Goal: Information Seeking & Learning: Learn about a topic

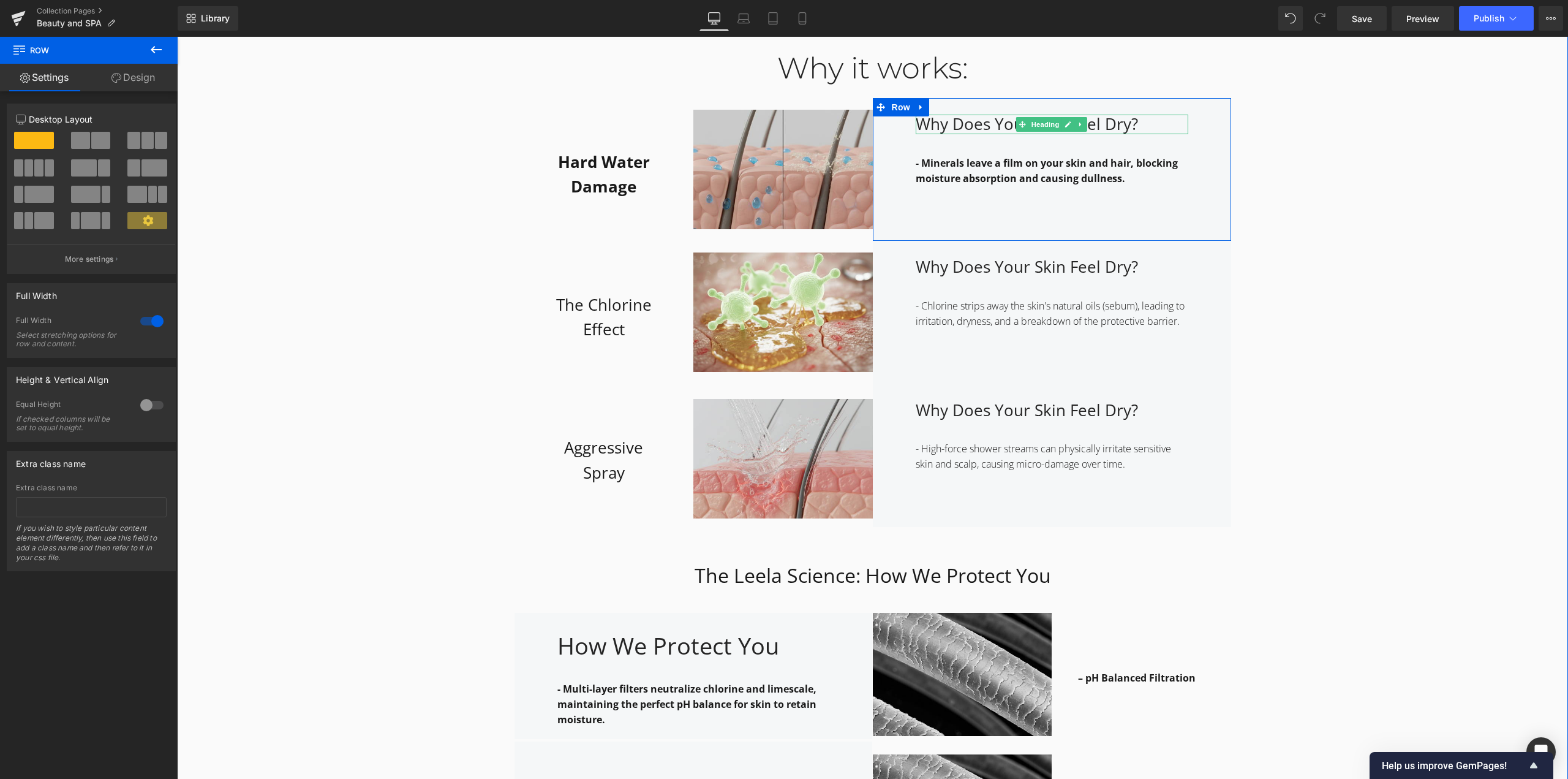
click at [975, 123] on div "Why Does Your Skin Feel Dry?" at bounding box center [1052, 124] width 272 height 19
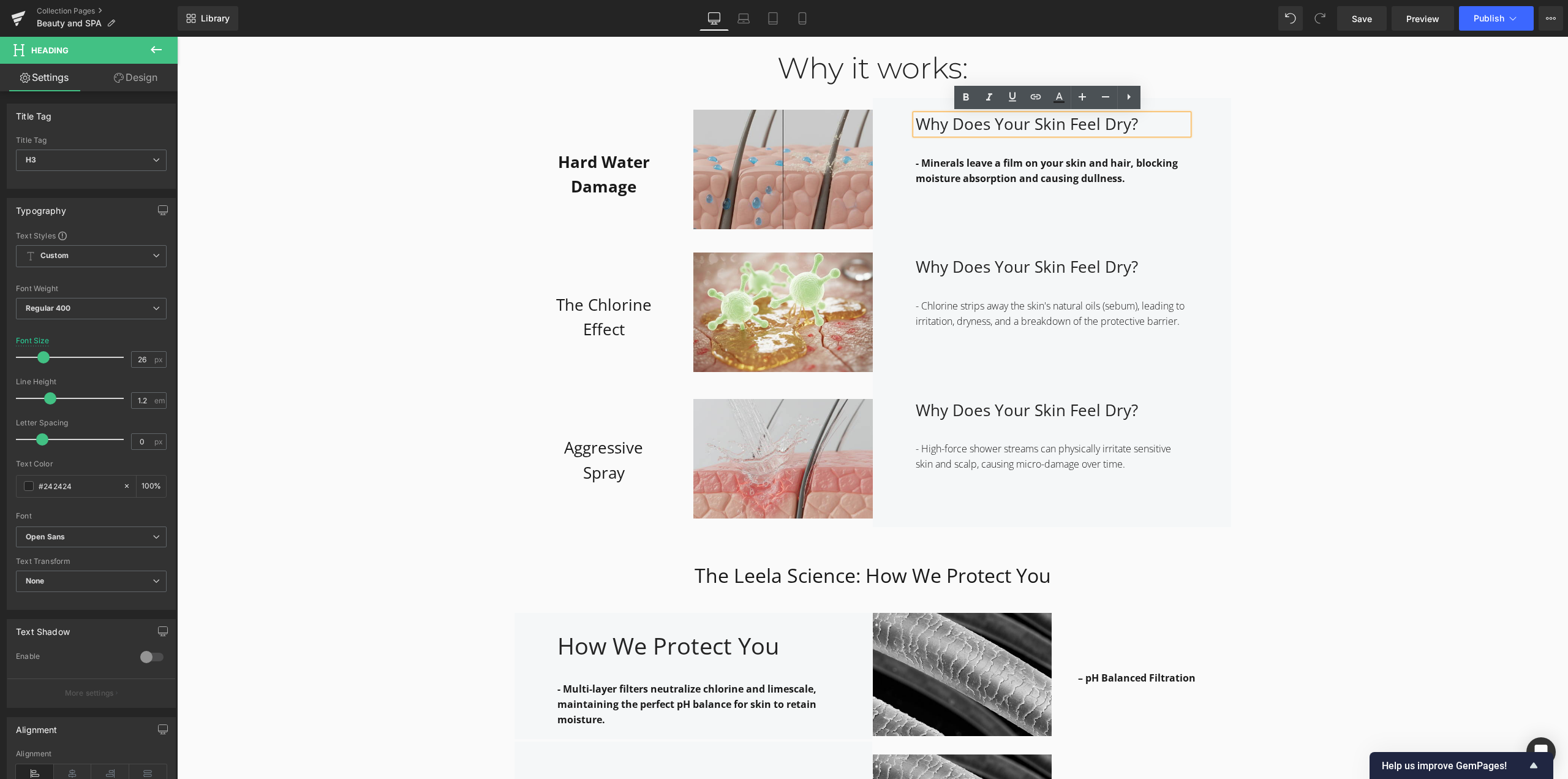
click at [1365, 360] on div "Why it works: Heading Row Hard Water Damage Text Block Image Why Does Your Skin…" at bounding box center [872, 752] width 1391 height 1462
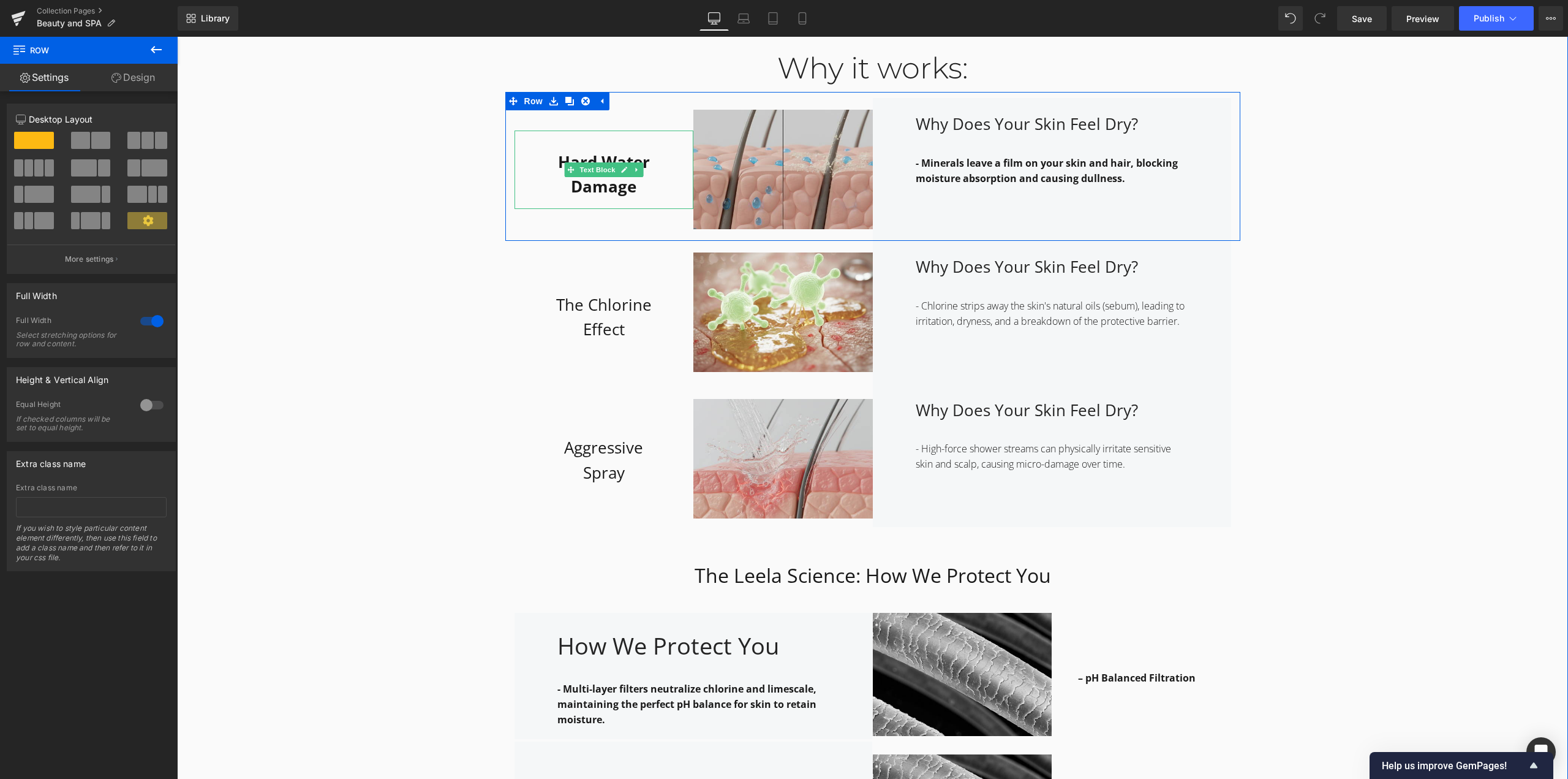
click at [613, 190] on strong "Damage" at bounding box center [604, 186] width 65 height 22
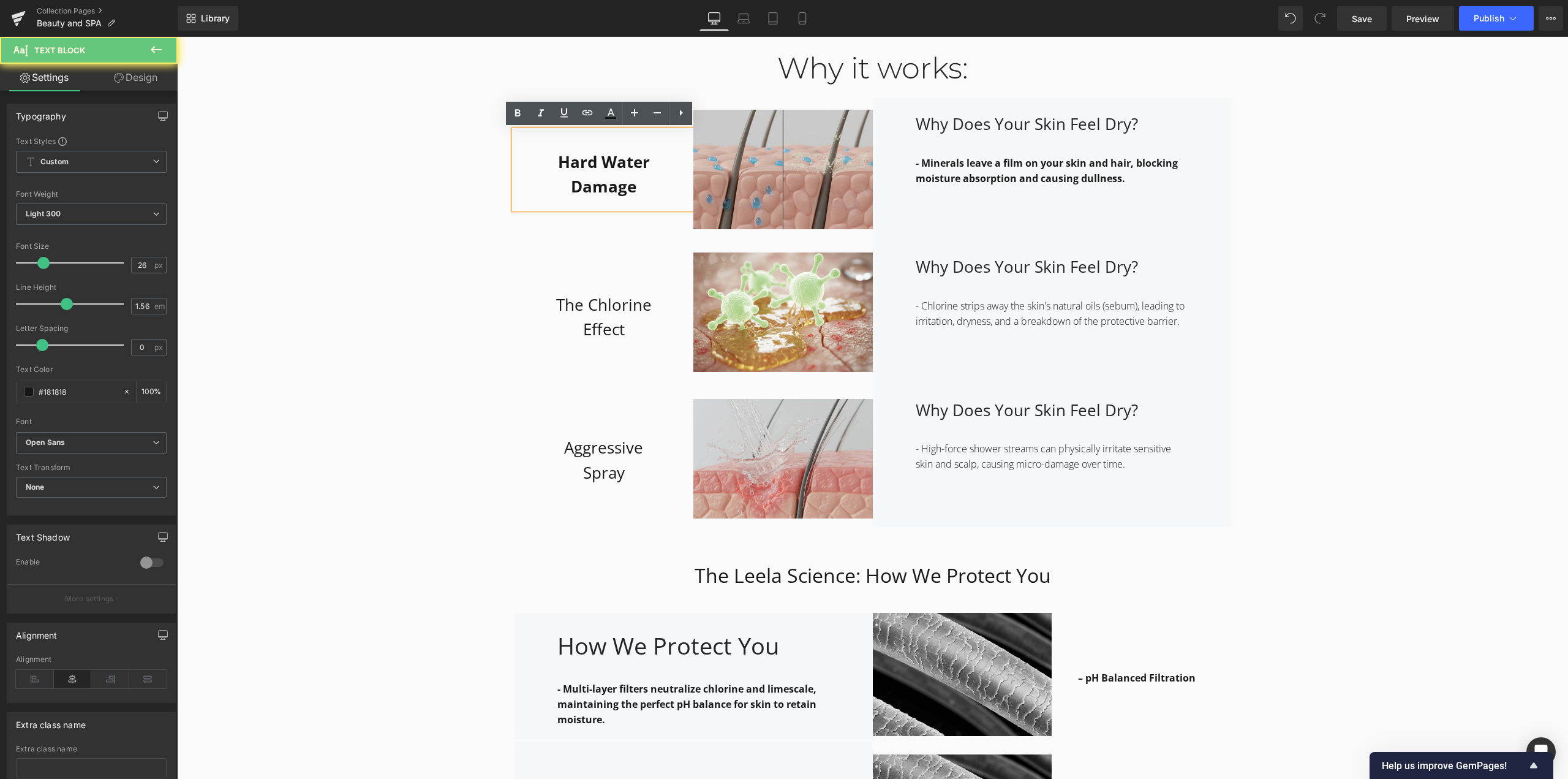
drag, startPoint x: 658, startPoint y: 187, endPoint x: 139, endPoint y: 80, distance: 529.9
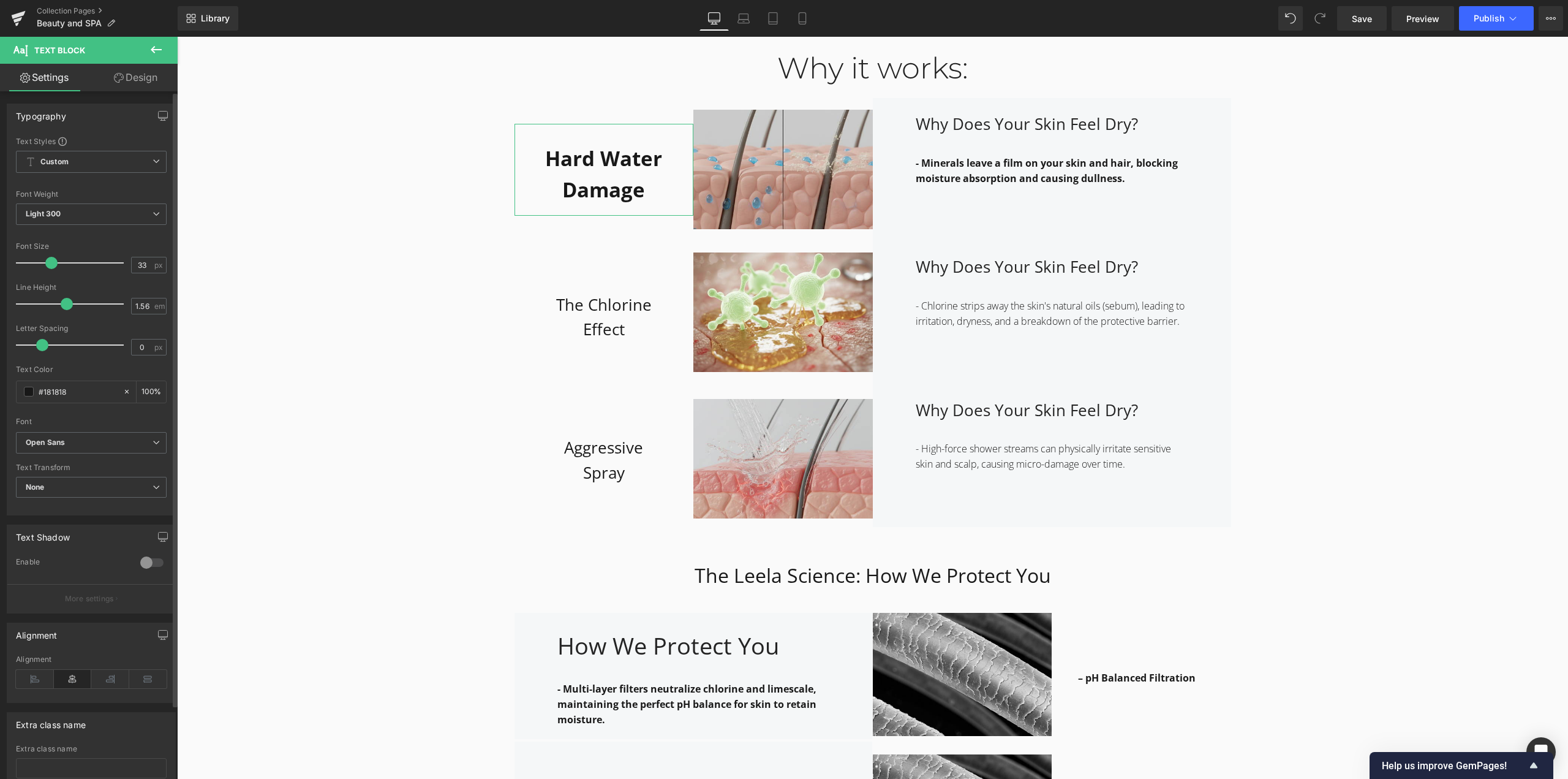
type input "34"
drag, startPoint x: 40, startPoint y: 265, endPoint x: 49, endPoint y: 266, distance: 9.1
click at [49, 266] on span at bounding box center [52, 262] width 12 height 12
click at [1321, 231] on div "Why it works: Heading Row Hard Water Damage Text Block Image Why Does Your Skin…" at bounding box center [872, 752] width 1391 height 1462
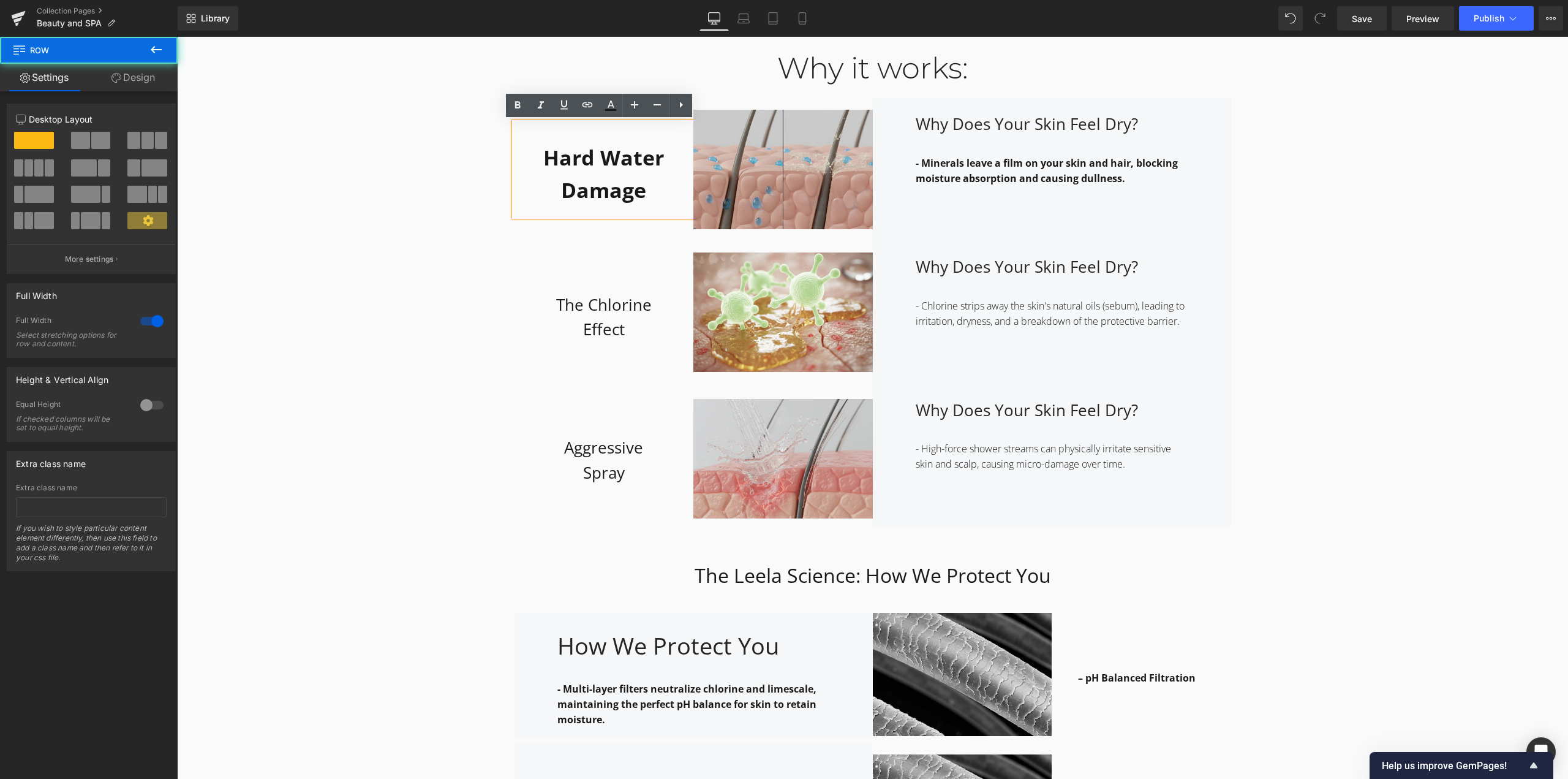
click at [1379, 508] on div "Why it works: Heading Row Hard Water Damage Text Block Image Why Does Your Skin…" at bounding box center [872, 752] width 1391 height 1462
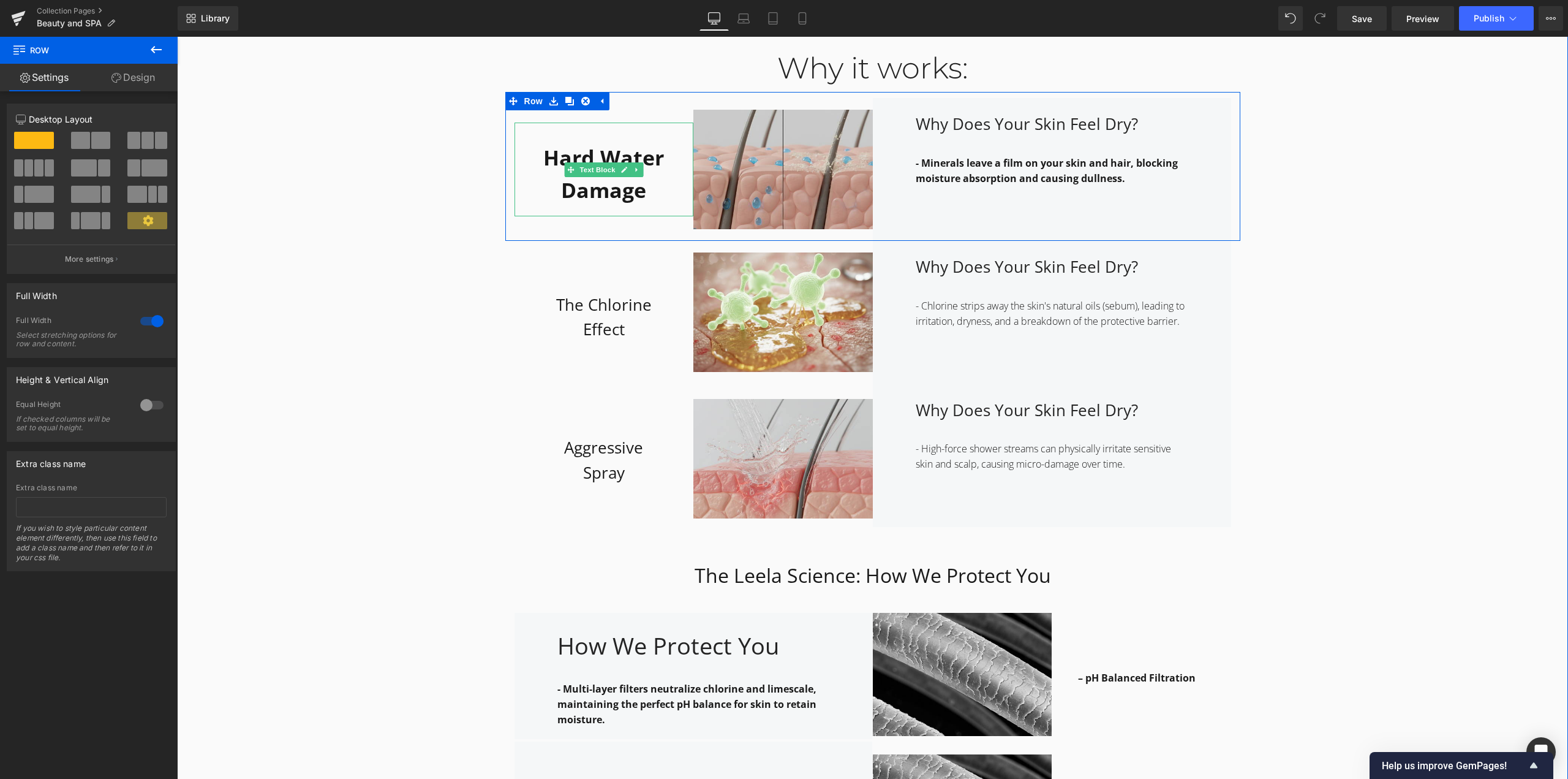
click at [576, 195] on strong "Damage" at bounding box center [604, 190] width 85 height 28
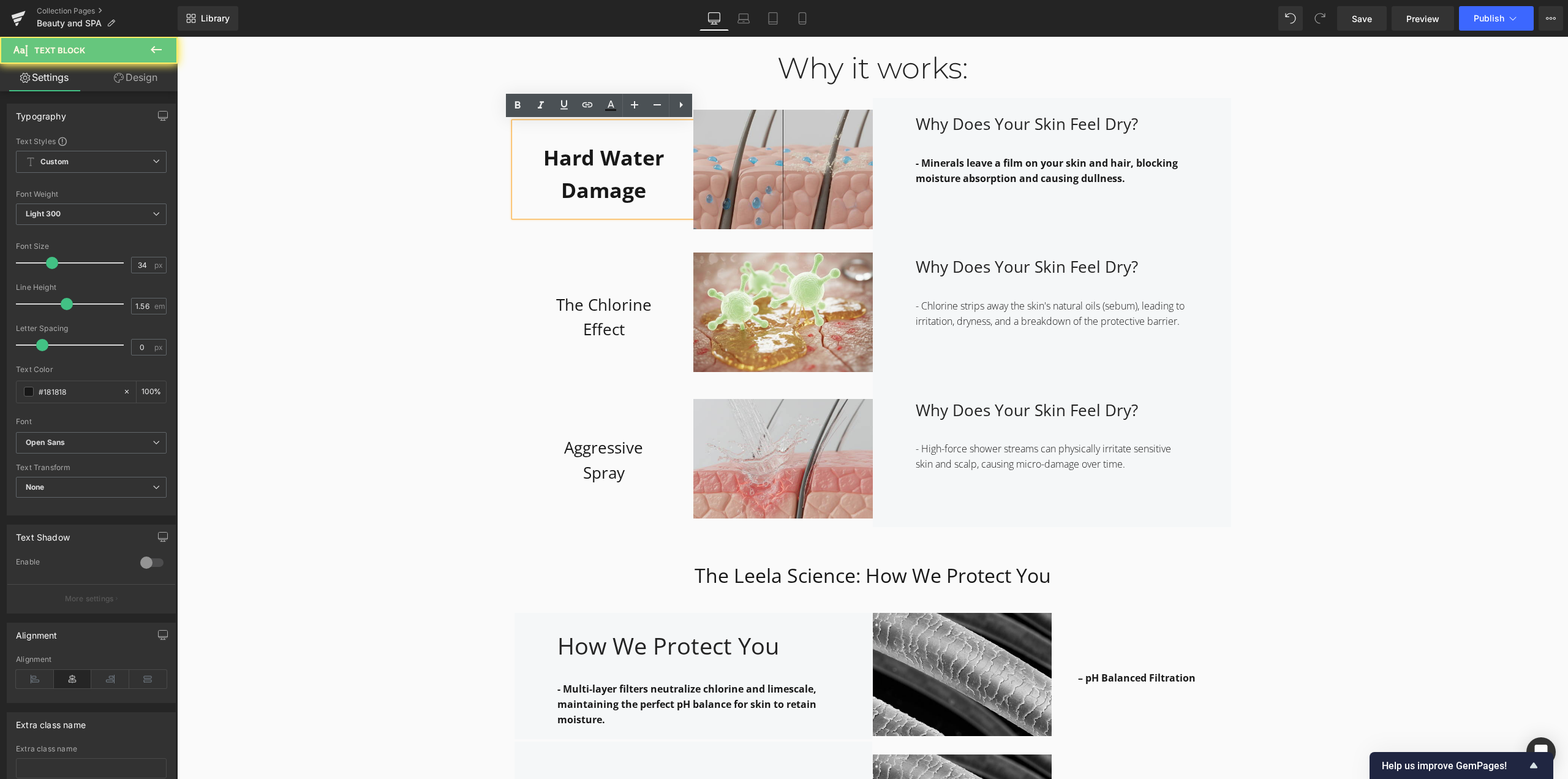
drag, startPoint x: 642, startPoint y: 196, endPoint x: 258, endPoint y: 67, distance: 405.1
click at [258, 67] on div "Why it works: Heading Row Hard Water Damage Text Block Image Why Does Your Skin…" at bounding box center [872, 752] width 1391 height 1462
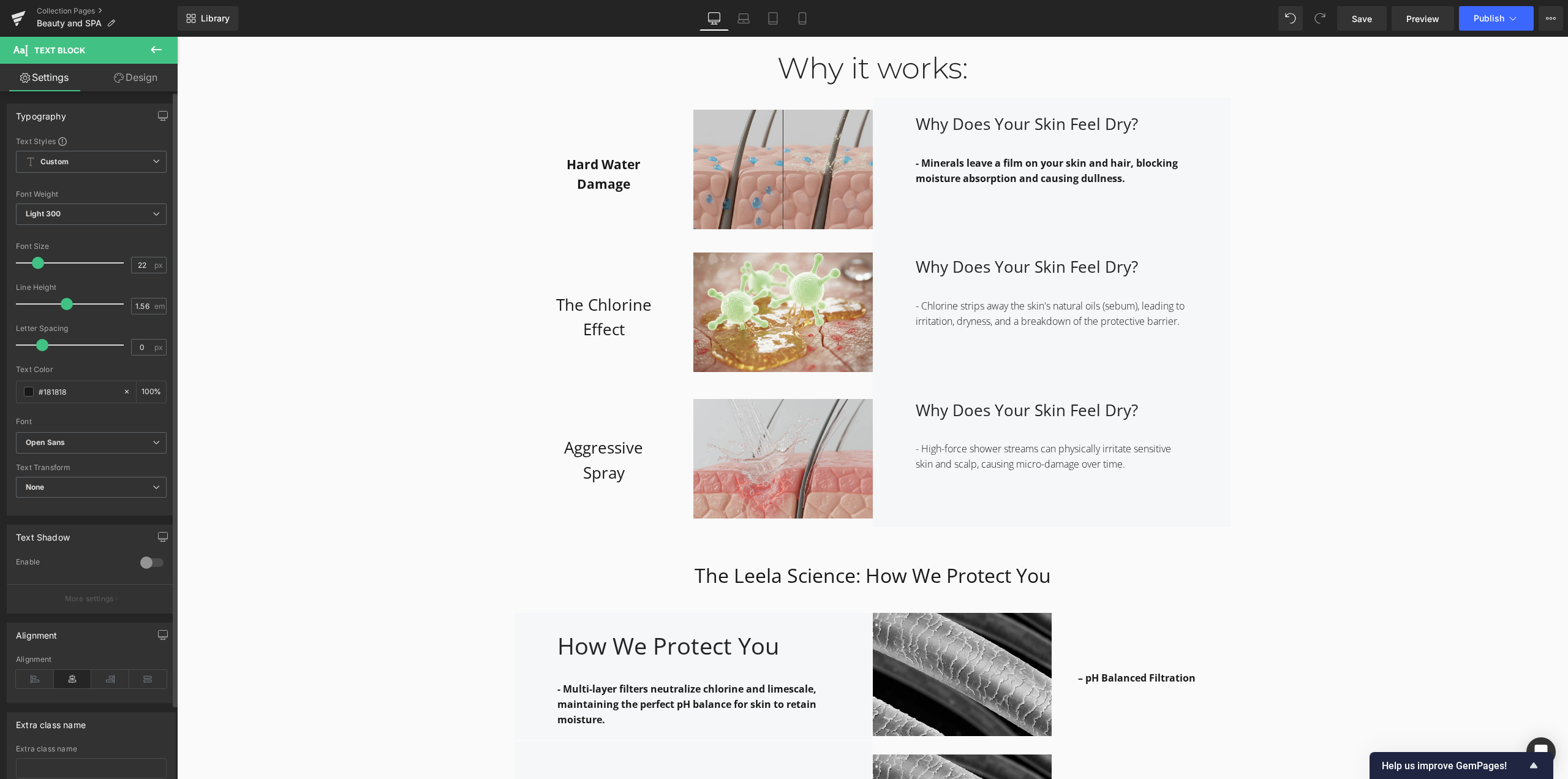
type input "23"
drag, startPoint x: 46, startPoint y: 263, endPoint x: 36, endPoint y: 265, distance: 10.2
click at [36, 265] on span at bounding box center [40, 262] width 12 height 12
click at [1290, 255] on div "Why it works: Heading Row Hard Water Damage Text Block Image Why Does Your Skin…" at bounding box center [872, 752] width 1391 height 1462
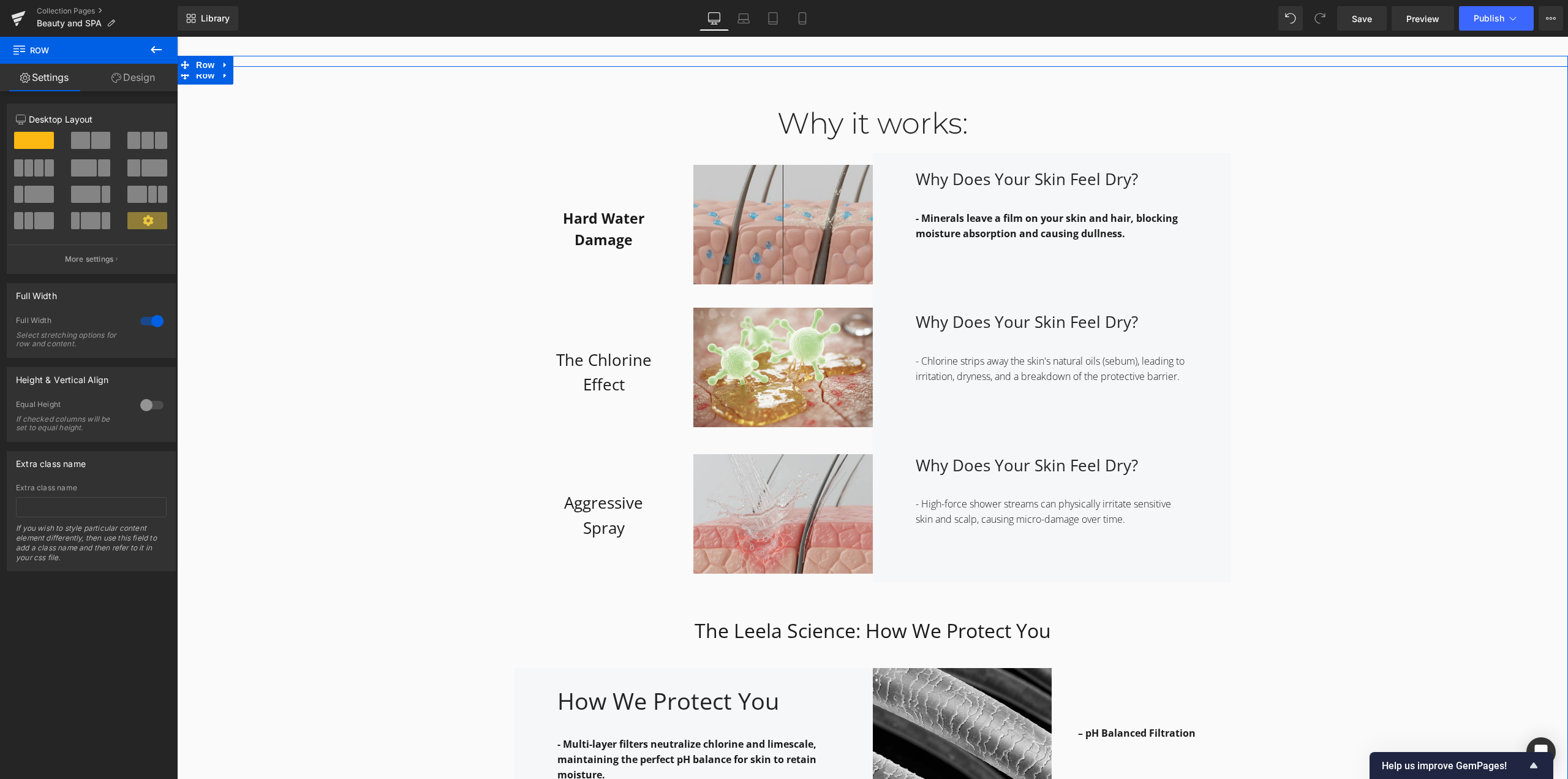
scroll to position [1252, 0]
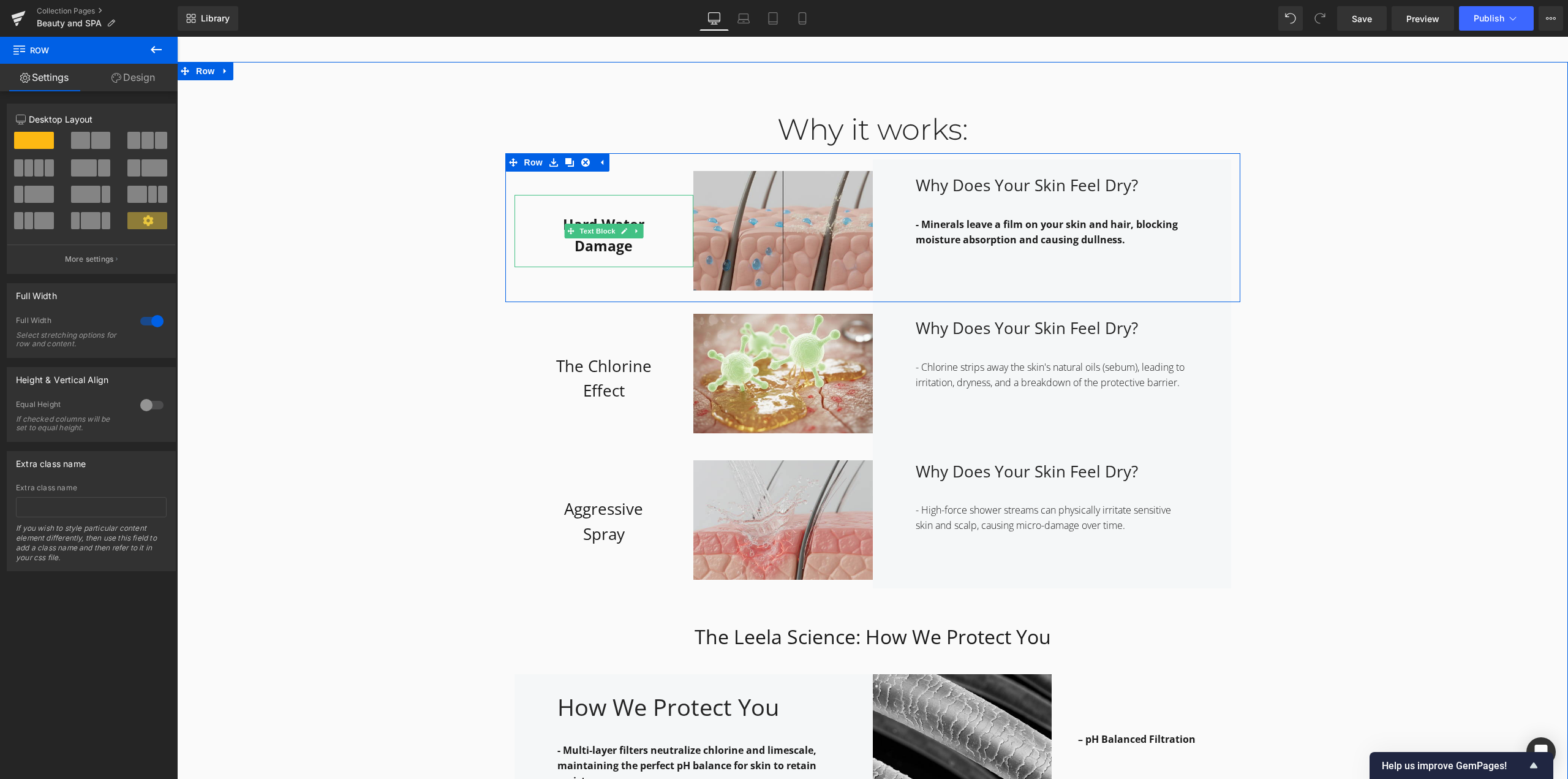
drag, startPoint x: 604, startPoint y: 250, endPoint x: 638, endPoint y: 247, distance: 34.1
click at [604, 250] on strong "Damage" at bounding box center [604, 246] width 58 height 20
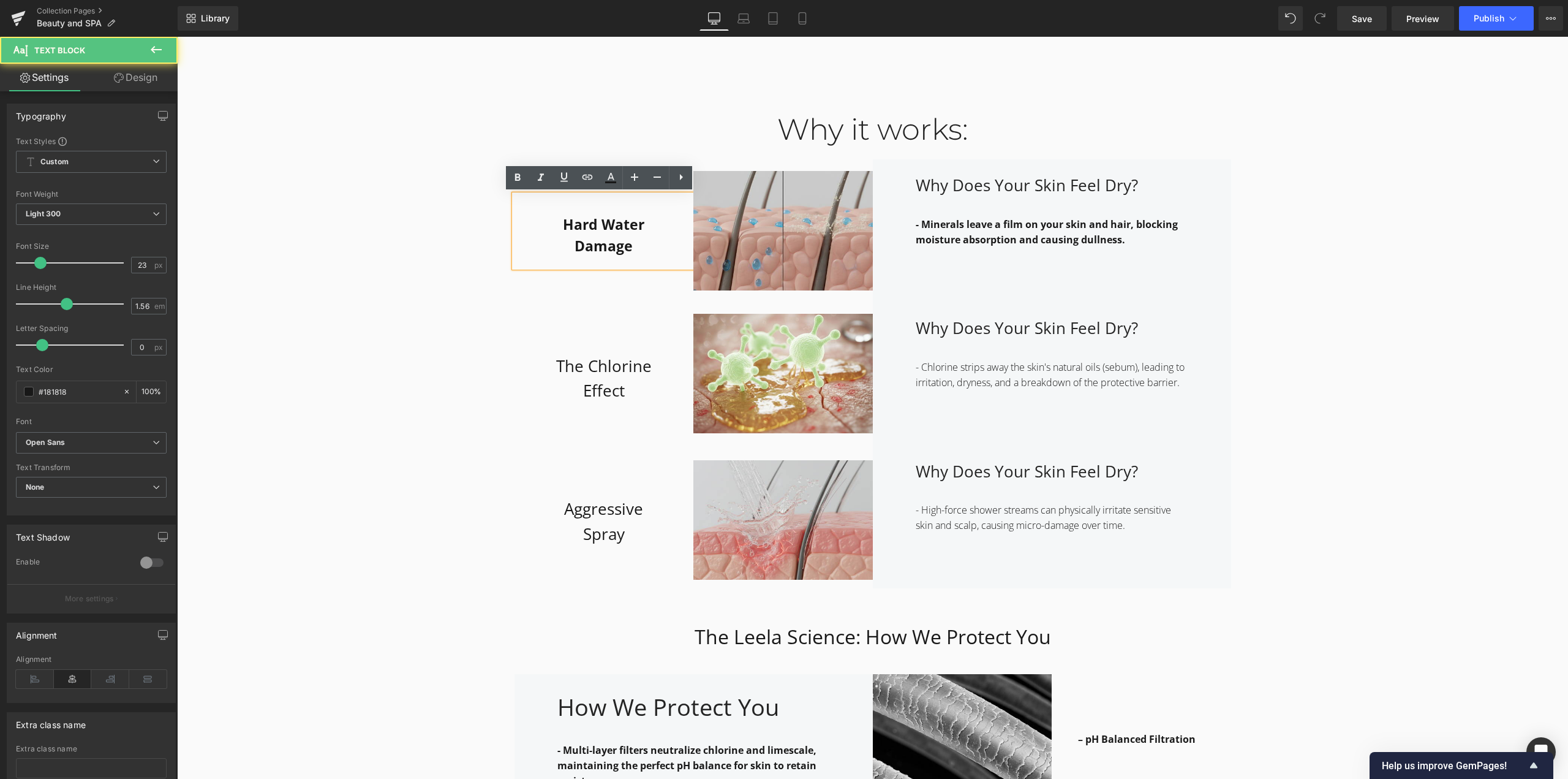
drag, startPoint x: 638, startPoint y: 248, endPoint x: 308, endPoint y: 167, distance: 339.8
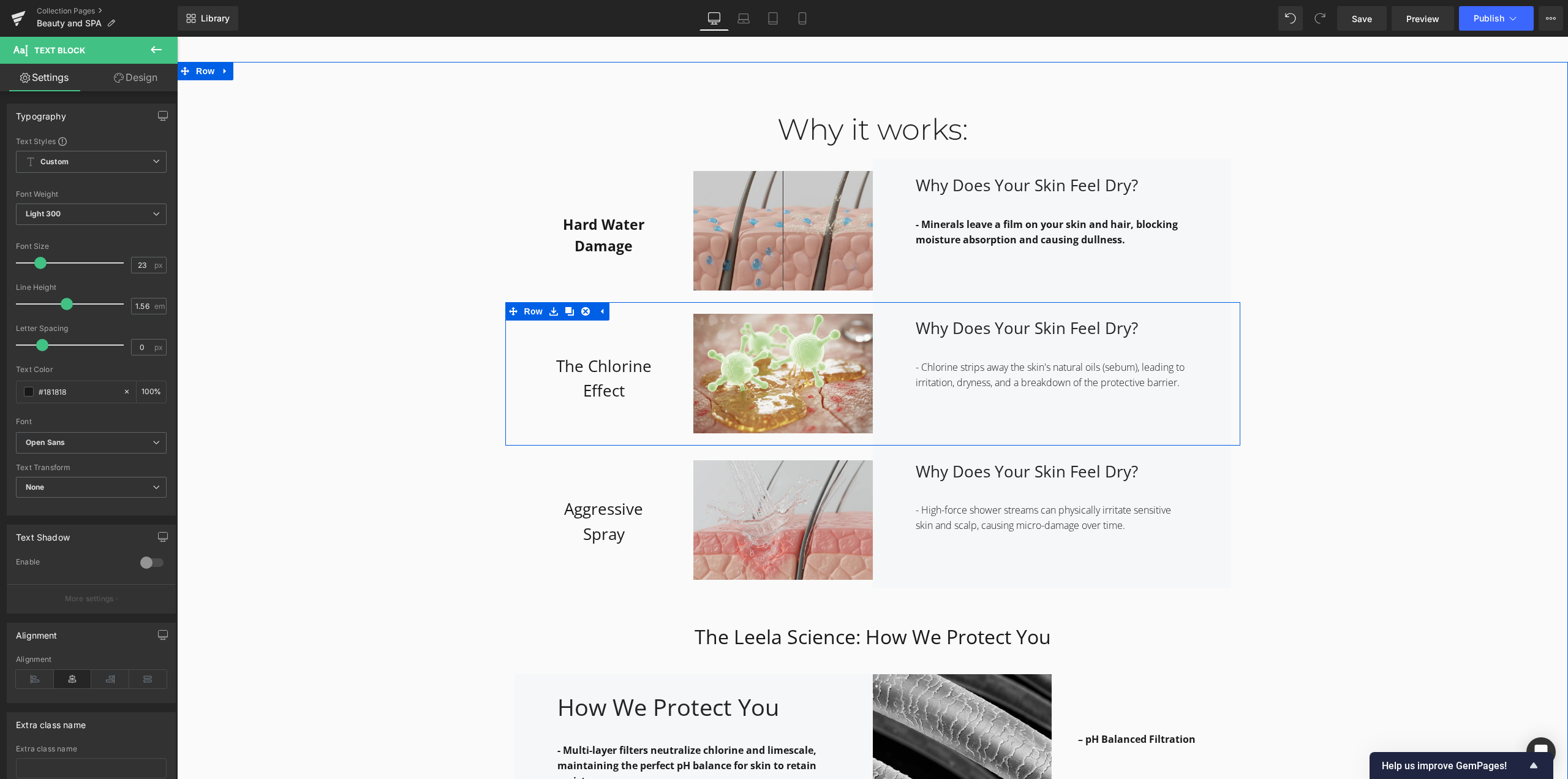
click at [635, 404] on p "Effect" at bounding box center [604, 390] width 180 height 25
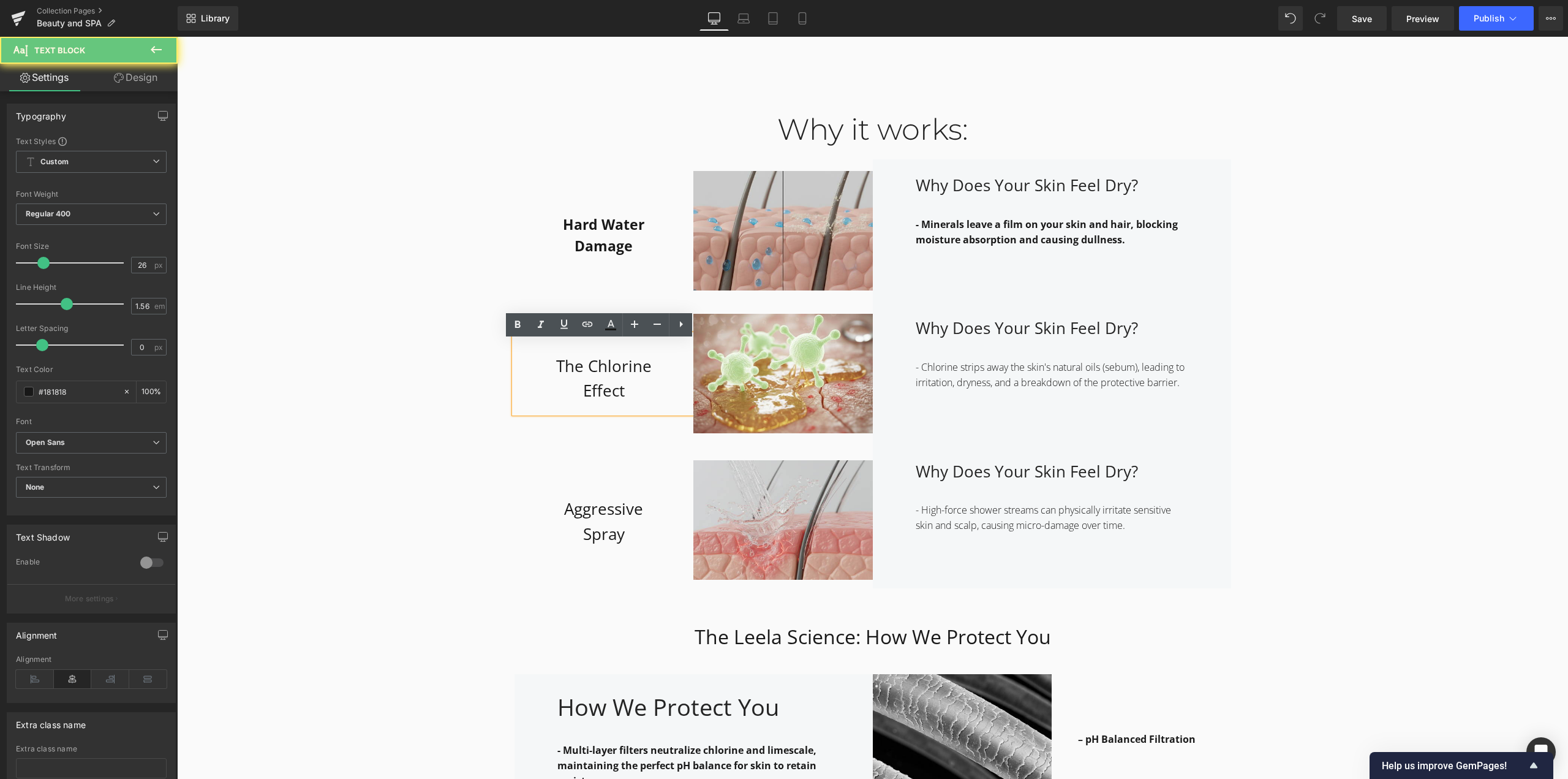
drag, startPoint x: 547, startPoint y: 378, endPoint x: 180, endPoint y: 325, distance: 370.8
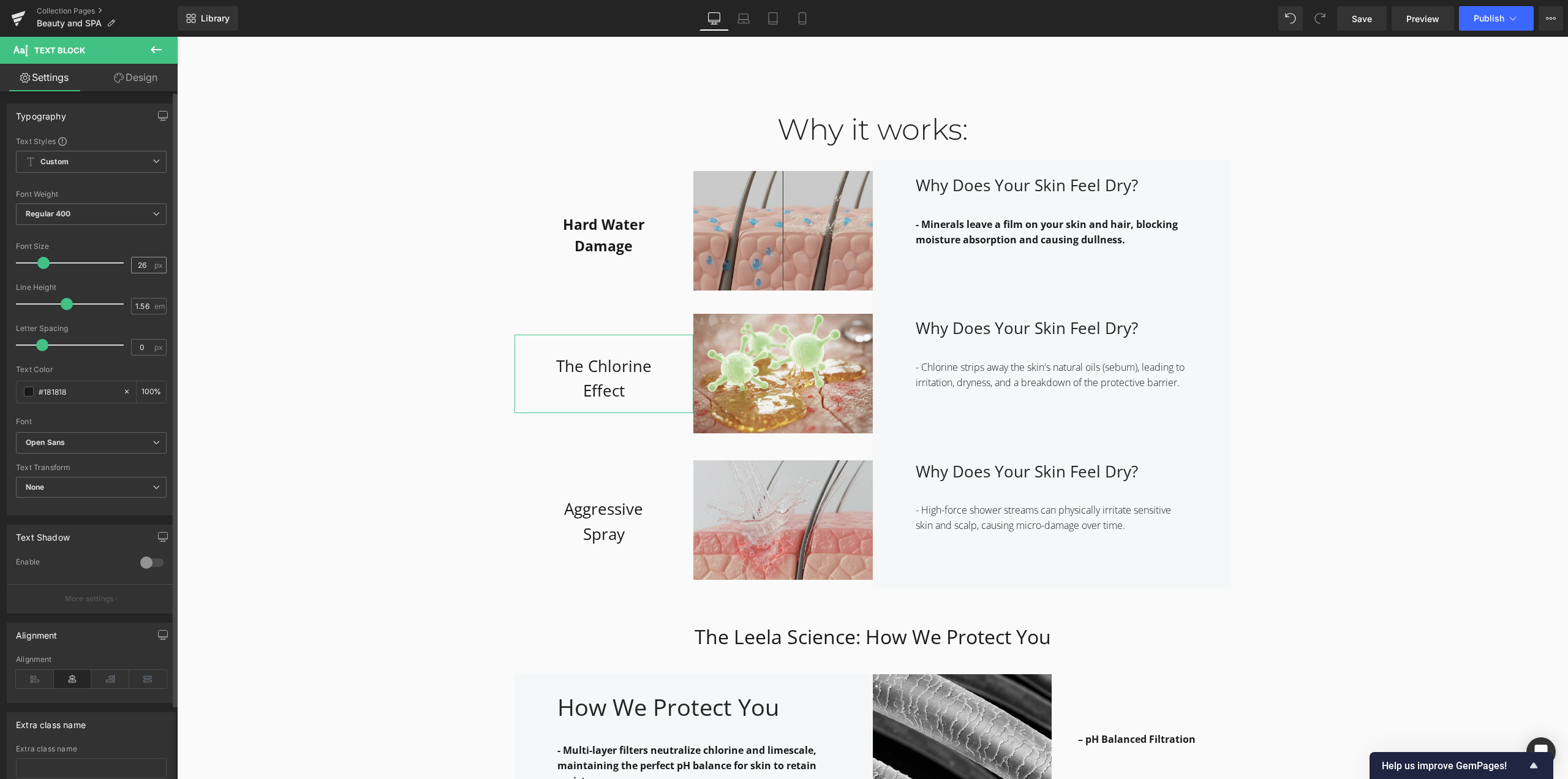
click at [145, 262] on input "26" at bounding box center [143, 265] width 21 height 15
type input "23"
click at [618, 547] on p "Spray" at bounding box center [604, 533] width 180 height 25
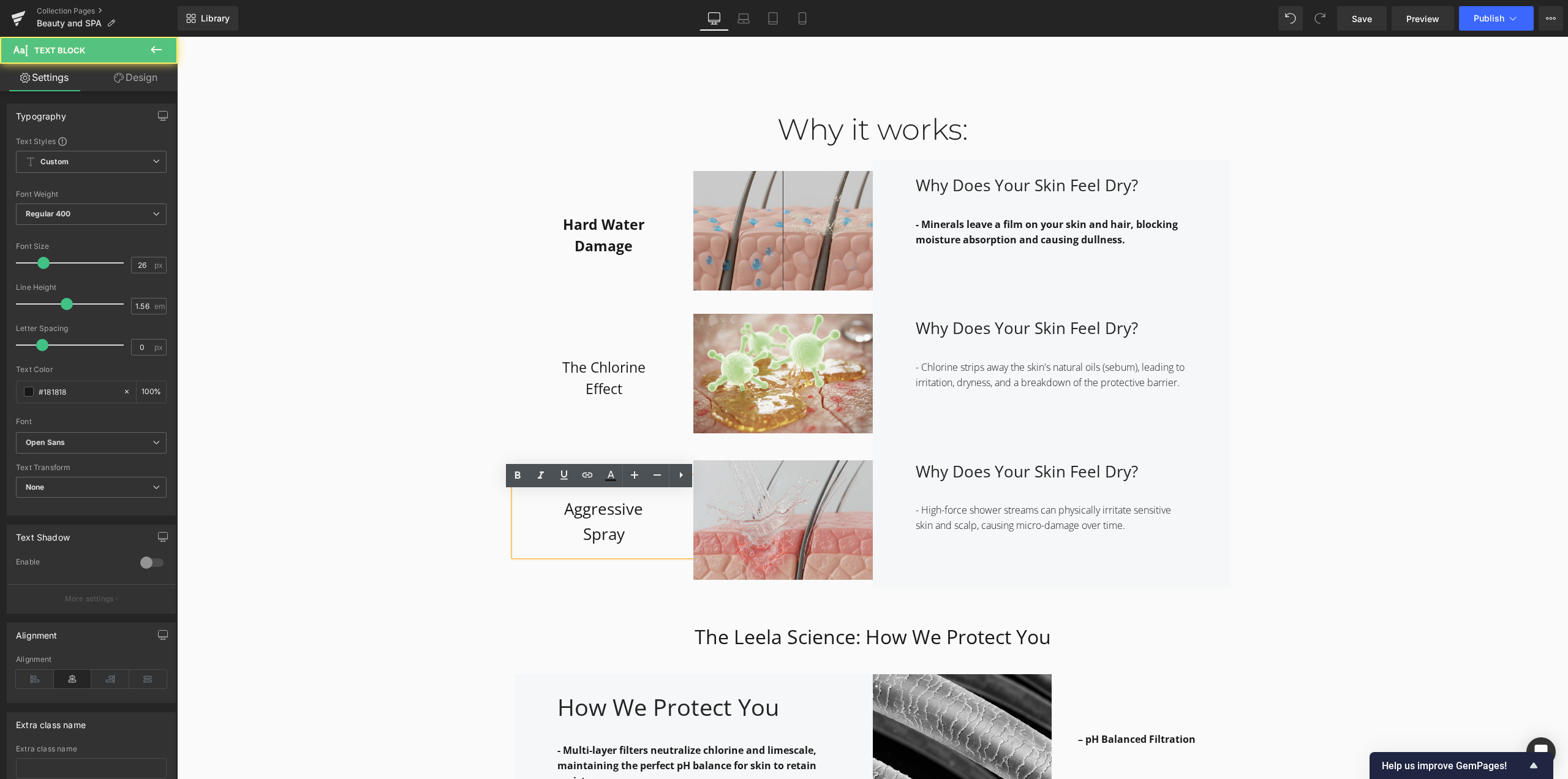
drag, startPoint x: 635, startPoint y: 550, endPoint x: 191, endPoint y: 448, distance: 455.6
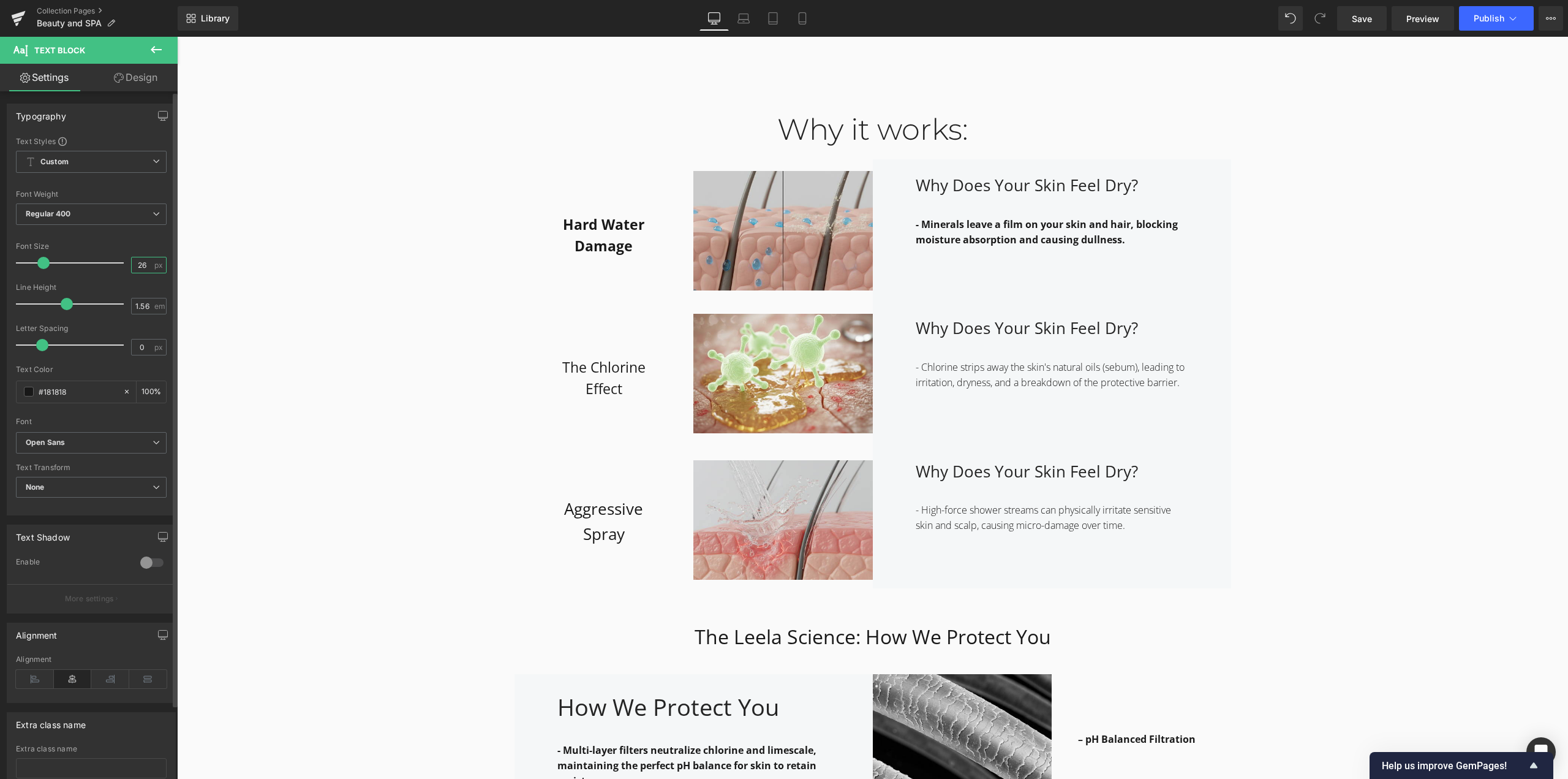
click at [142, 264] on input "26" at bounding box center [143, 265] width 21 height 15
type input "23"
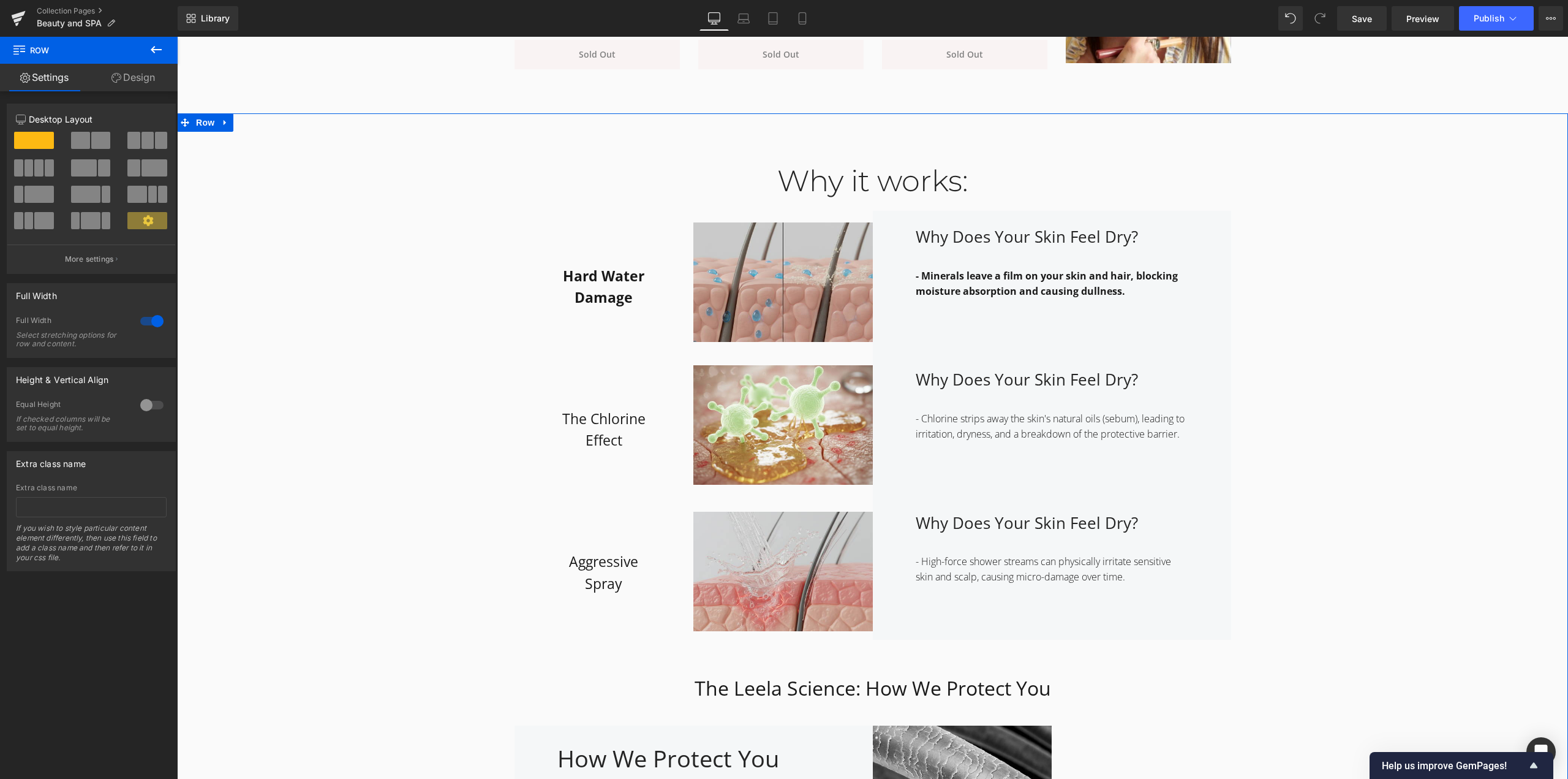
scroll to position [1190, 0]
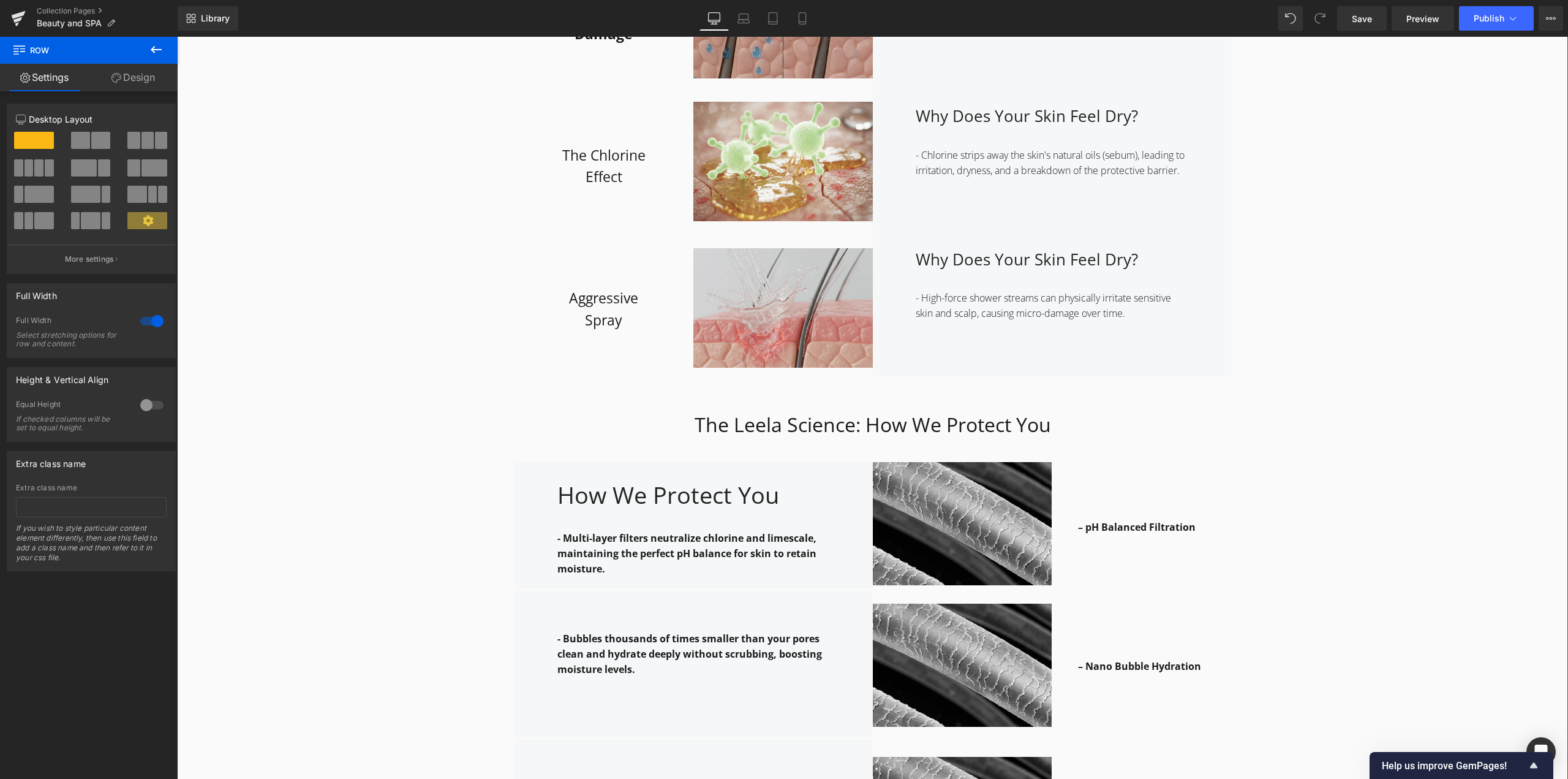
scroll to position [1497, 0]
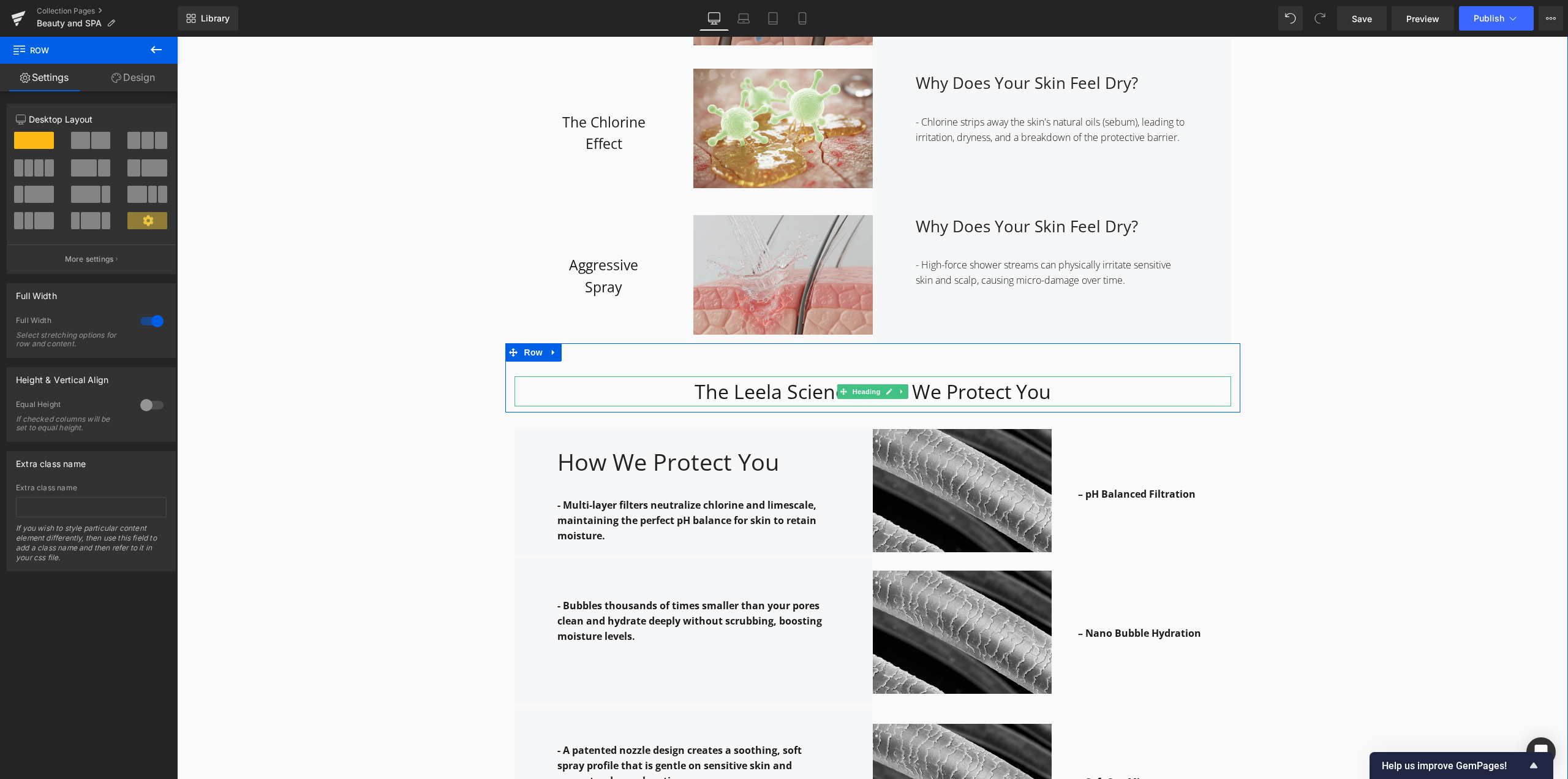
click at [742, 405] on h1 "The Leela Science: How We Protect You" at bounding box center [873, 391] width 717 height 30
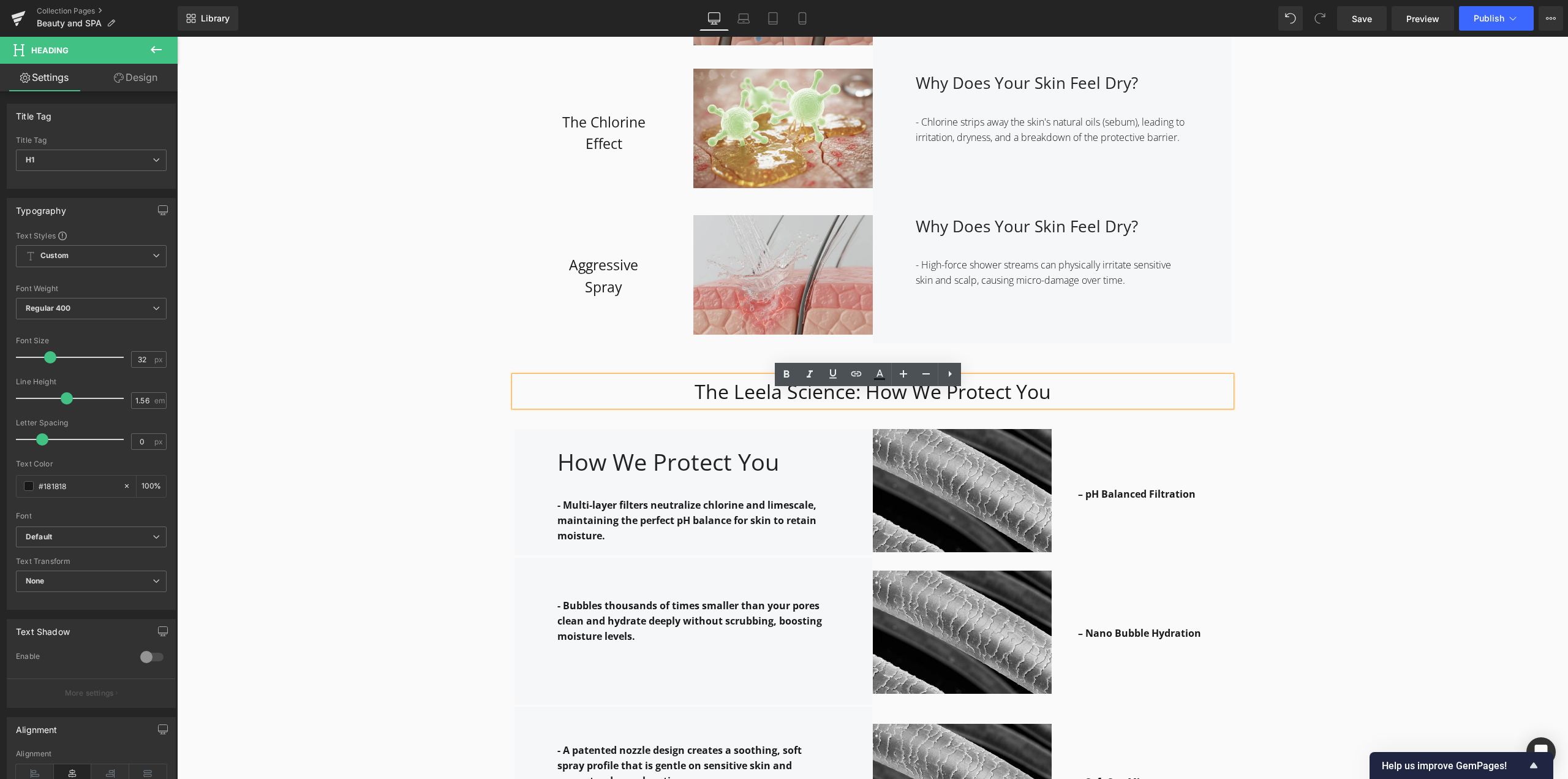
click at [1294, 415] on div "Why it works: Heading Row Hard Water Damage Text Block Image Why Does Your Skin…" at bounding box center [872, 568] width 1391 height 1462
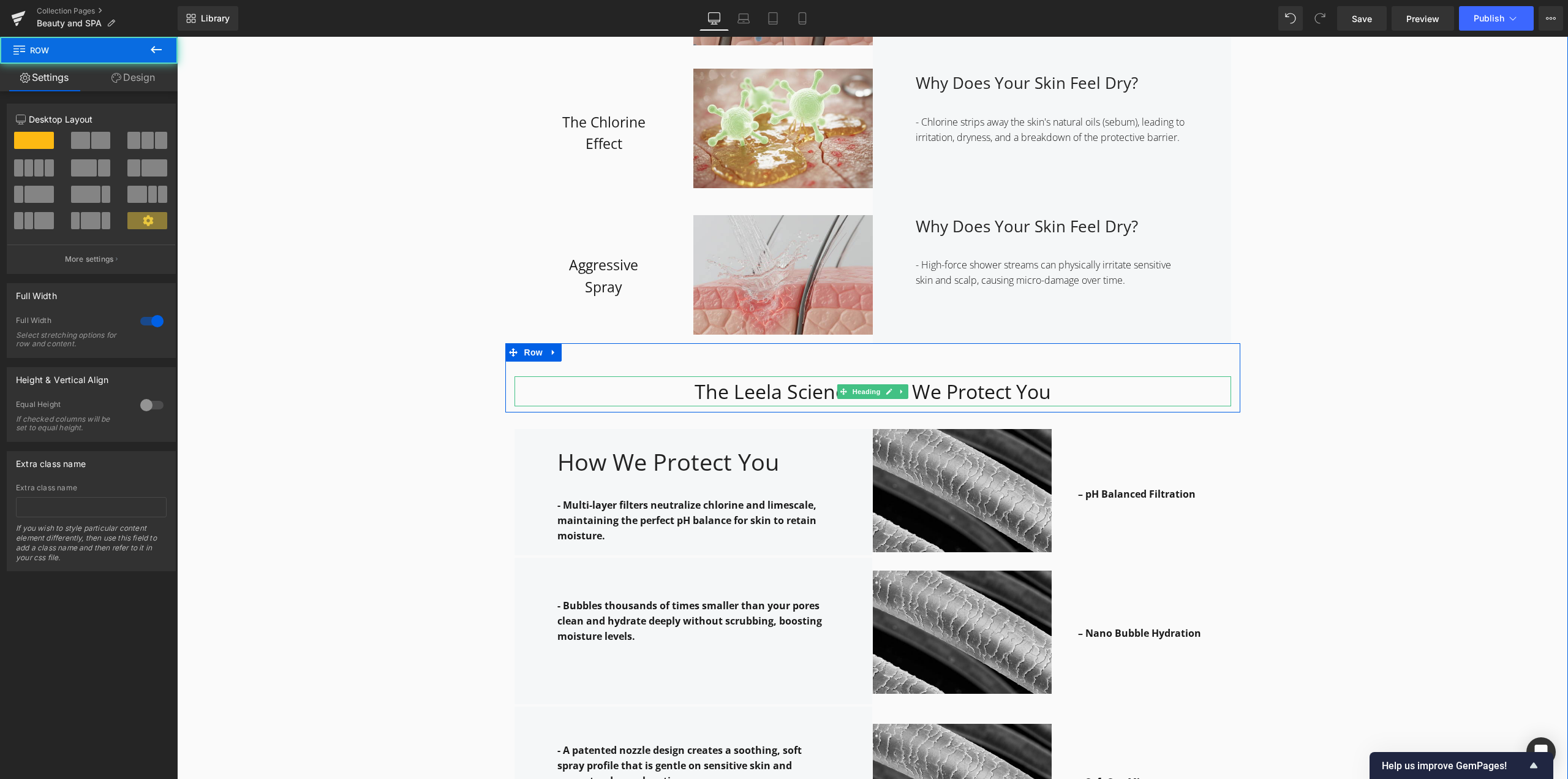
click at [693, 407] on h1 "The Leela Science: How We Protect You" at bounding box center [873, 391] width 717 height 30
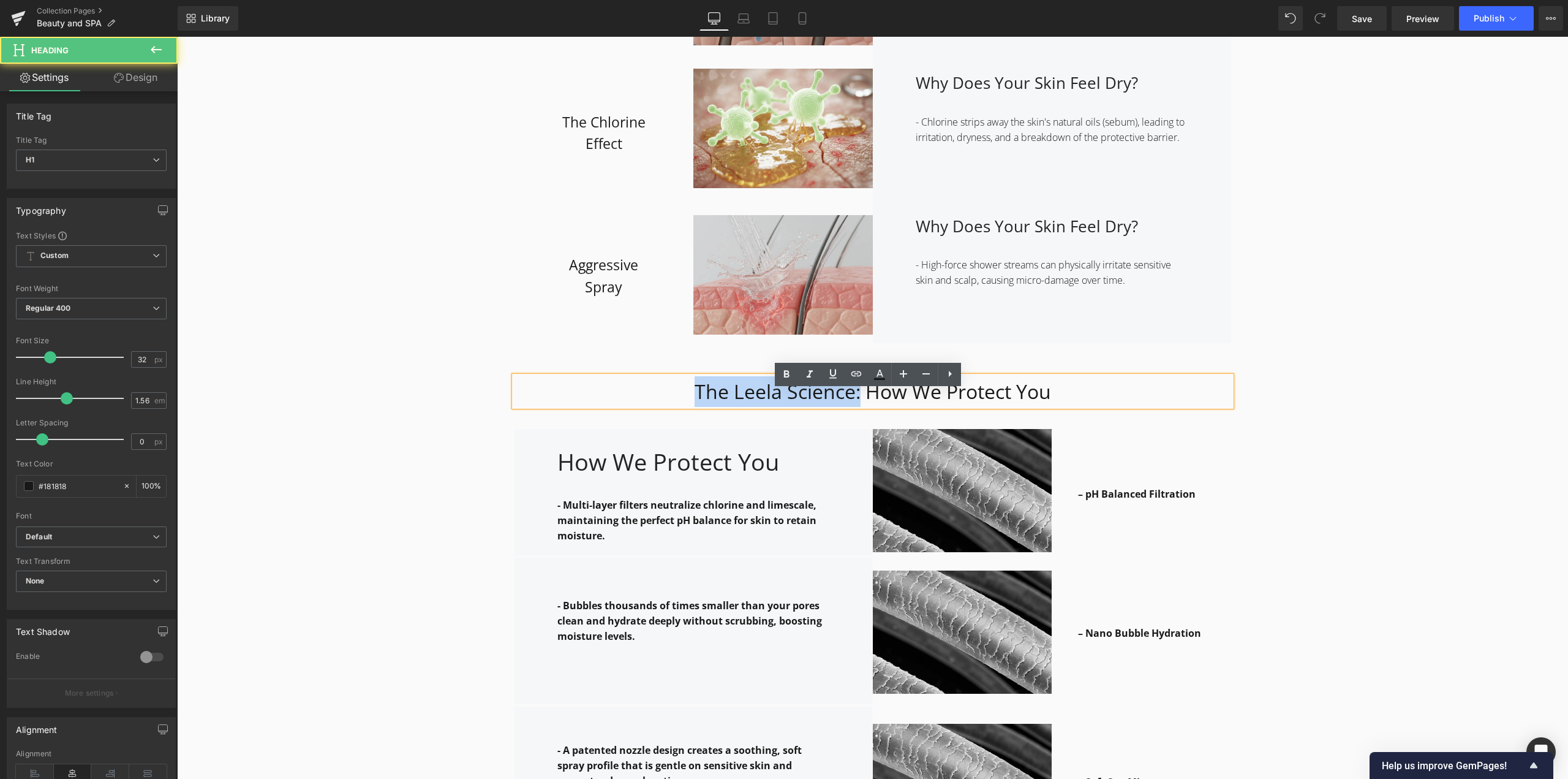
drag, startPoint x: 852, startPoint y: 407, endPoint x: 246, endPoint y: 407, distance: 606.0
click at [244, 407] on div "Why it works: Heading Row Hard Water Damage Text Block Image Why Does Your Skin…" at bounding box center [872, 568] width 1391 height 1462
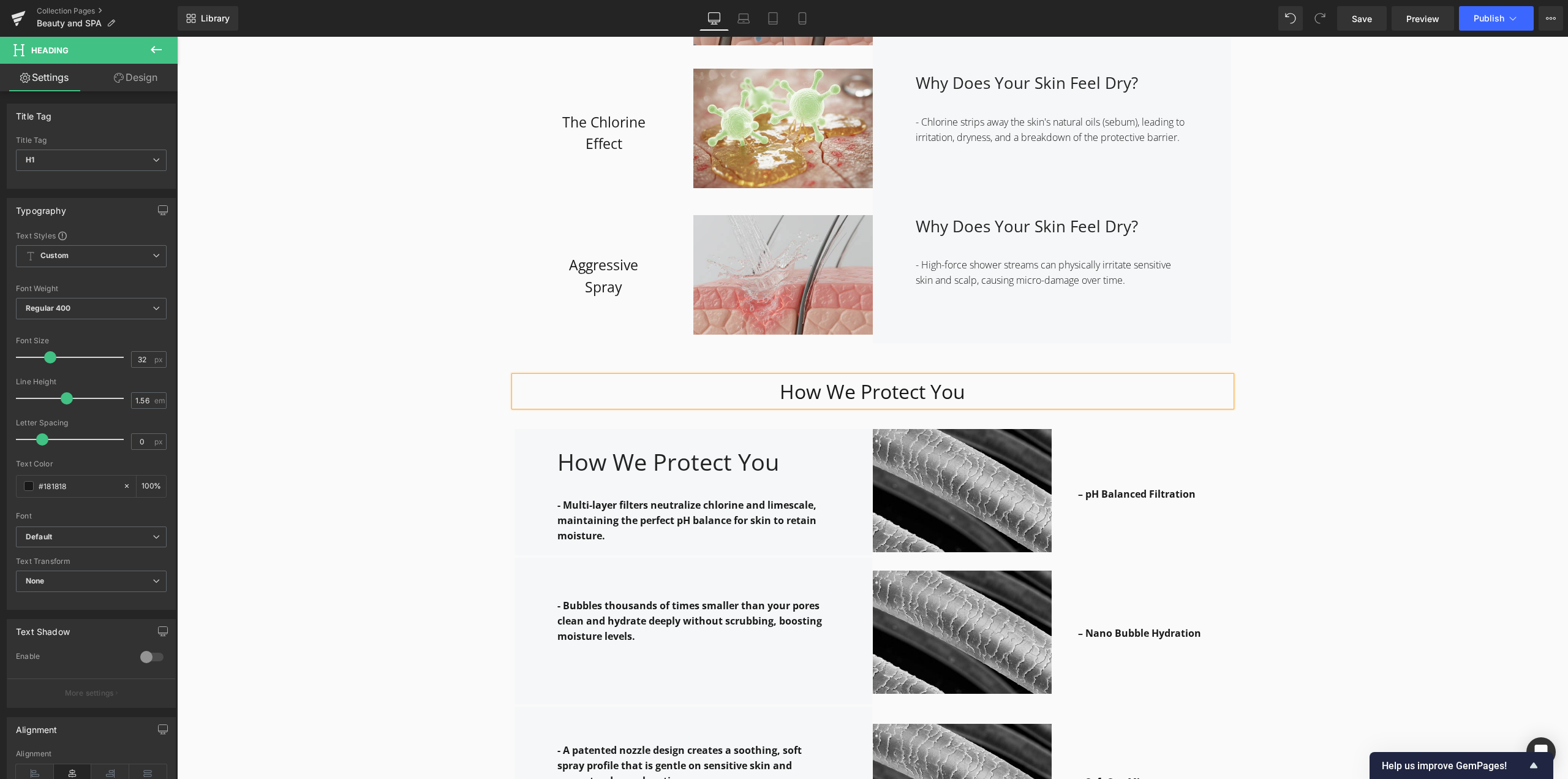
click at [1234, 343] on div "Aggressive Spray Text Block Image Why Does Your Skin Feel Dry? Heading - High-f…" at bounding box center [872, 272] width 735 height 143
